Goal: Check status: Check status

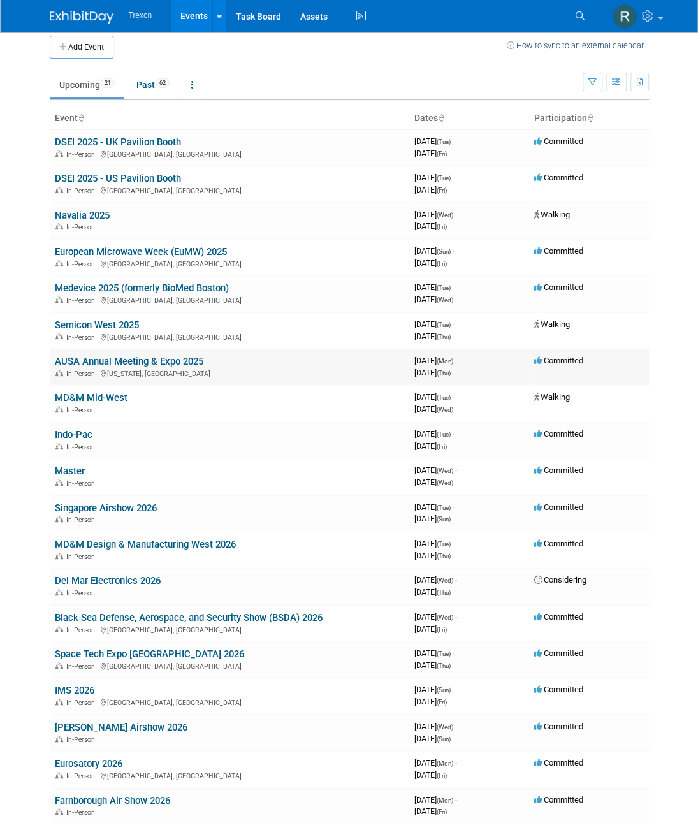
click at [115, 366] on td "AUSA Annual Meeting & Expo 2025 In-Person [US_STATE], [GEOGRAPHIC_DATA]" at bounding box center [230, 367] width 360 height 36
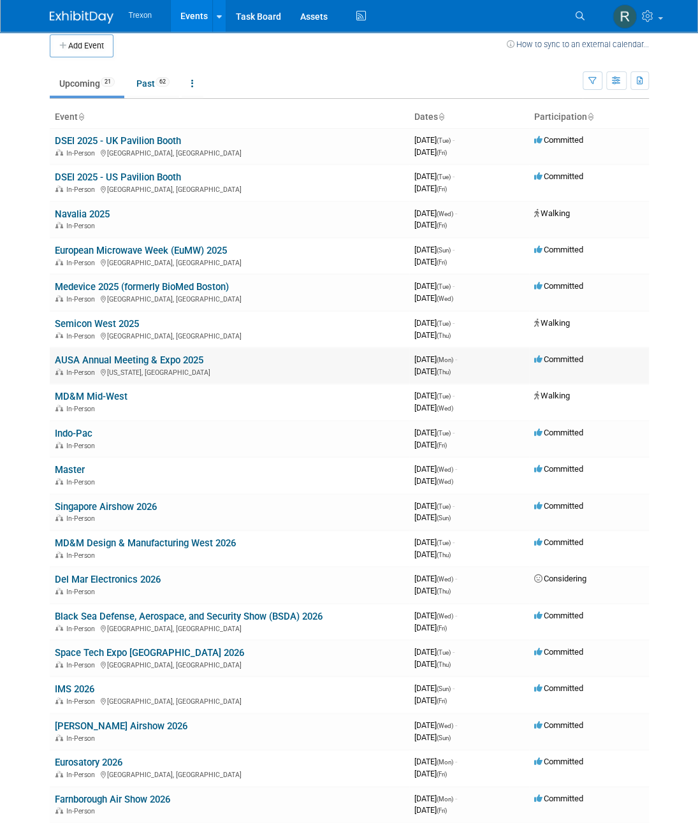
click at [110, 358] on link "AUSA Annual Meeting & Expo 2025" at bounding box center [129, 360] width 149 height 11
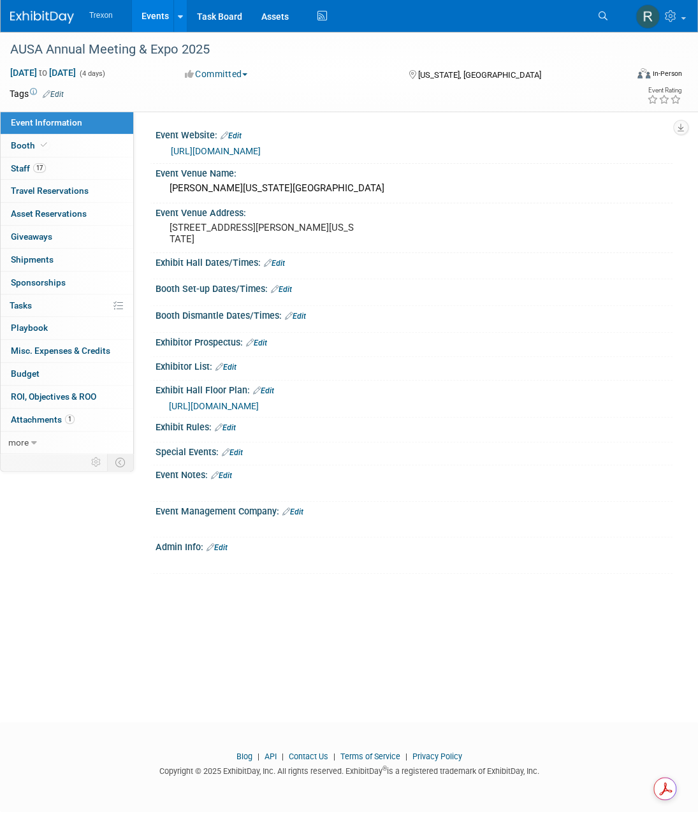
click at [261, 153] on link "[URL][DOMAIN_NAME]" at bounding box center [216, 151] width 90 height 10
click at [77, 68] on span "[DATE] to [DATE]" at bounding box center [43, 72] width 67 height 11
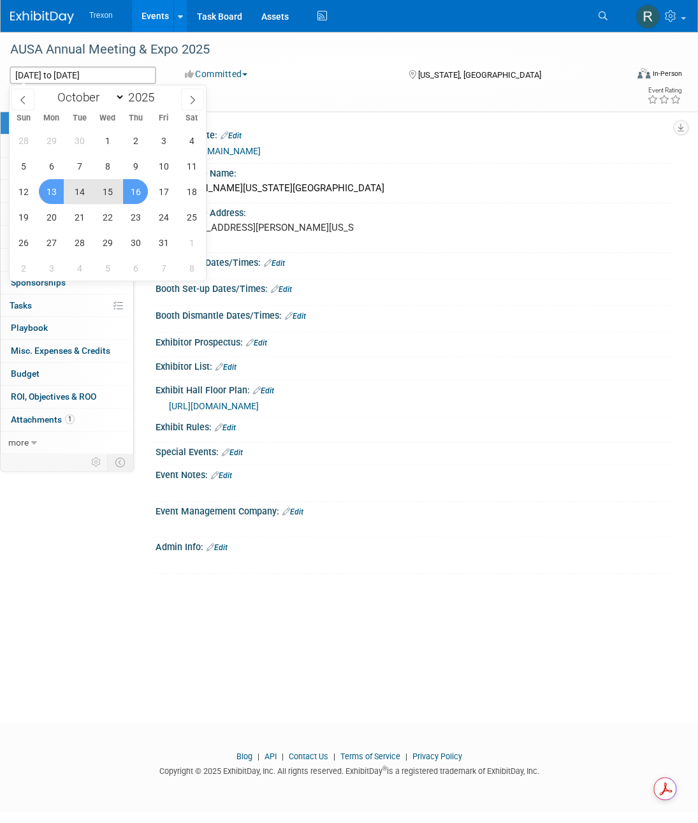
click at [114, 196] on span "15" at bounding box center [107, 191] width 25 height 25
type input "[DATE]"
click at [53, 192] on span "13" at bounding box center [51, 191] width 25 height 25
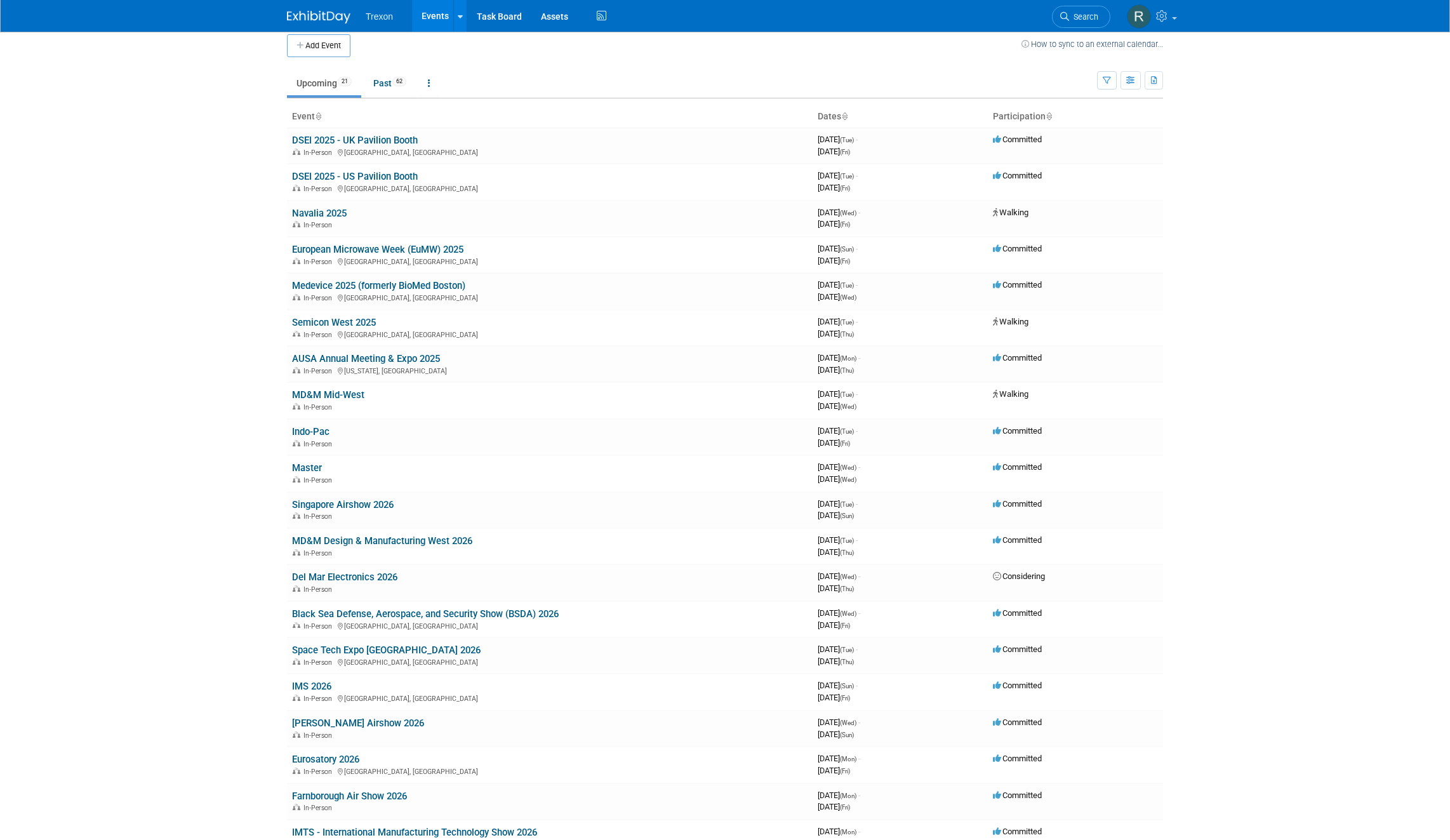
scroll to position [10, 0]
